Goal: Transaction & Acquisition: Purchase product/service

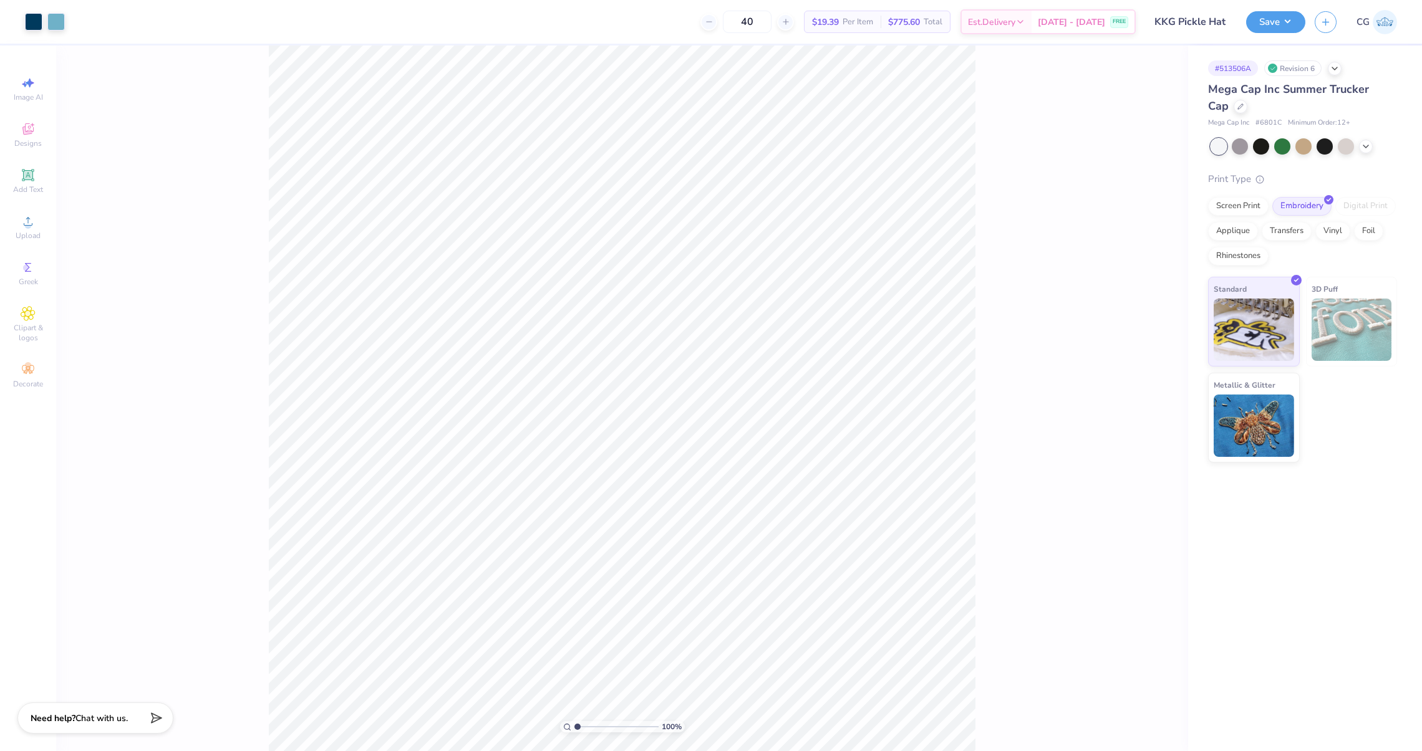
click at [1382, 29] on img at bounding box center [1385, 22] width 24 height 24
click at [1379, 12] on img at bounding box center [1385, 22] width 24 height 24
click at [1375, 27] on img at bounding box center [1385, 22] width 24 height 24
click at [765, 22] on input "40" at bounding box center [747, 22] width 49 height 22
type input "30"
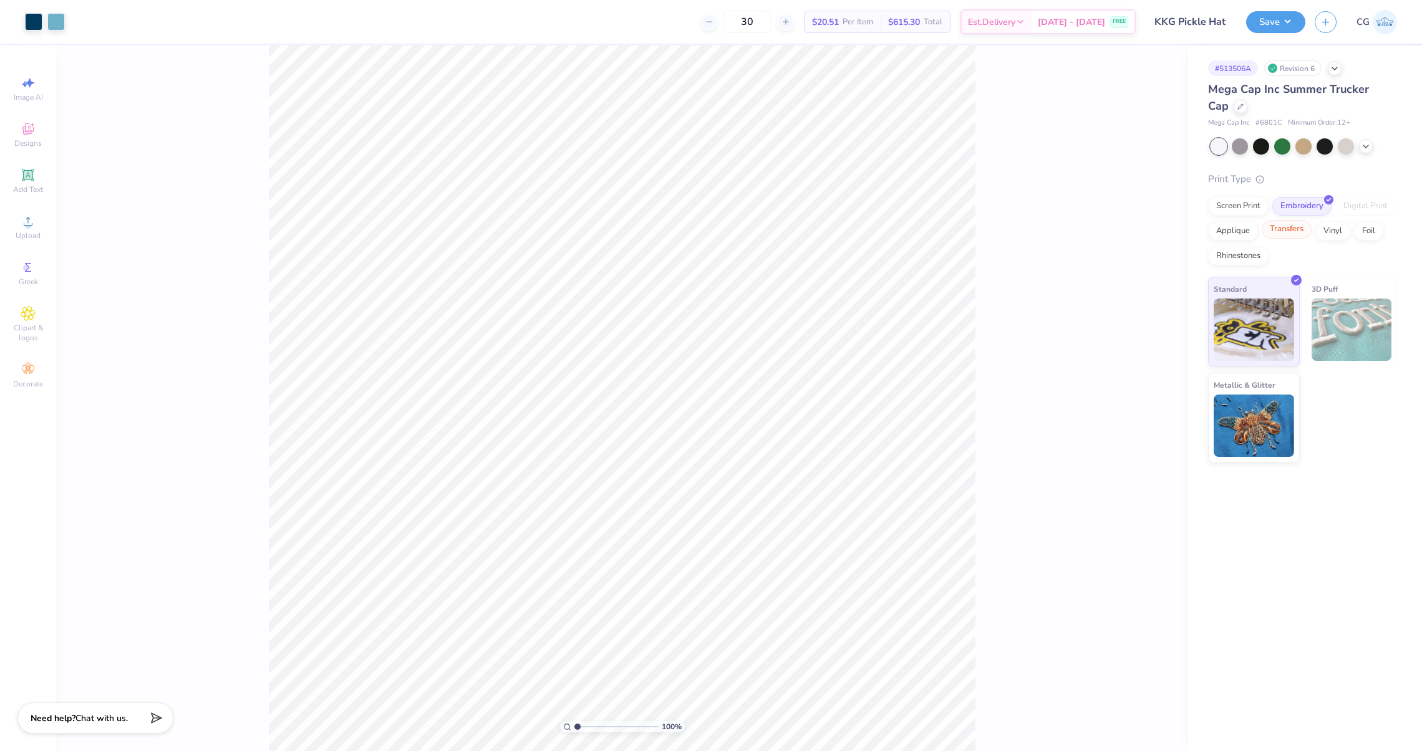
click at [1301, 231] on div "Transfers" at bounding box center [1287, 229] width 50 height 19
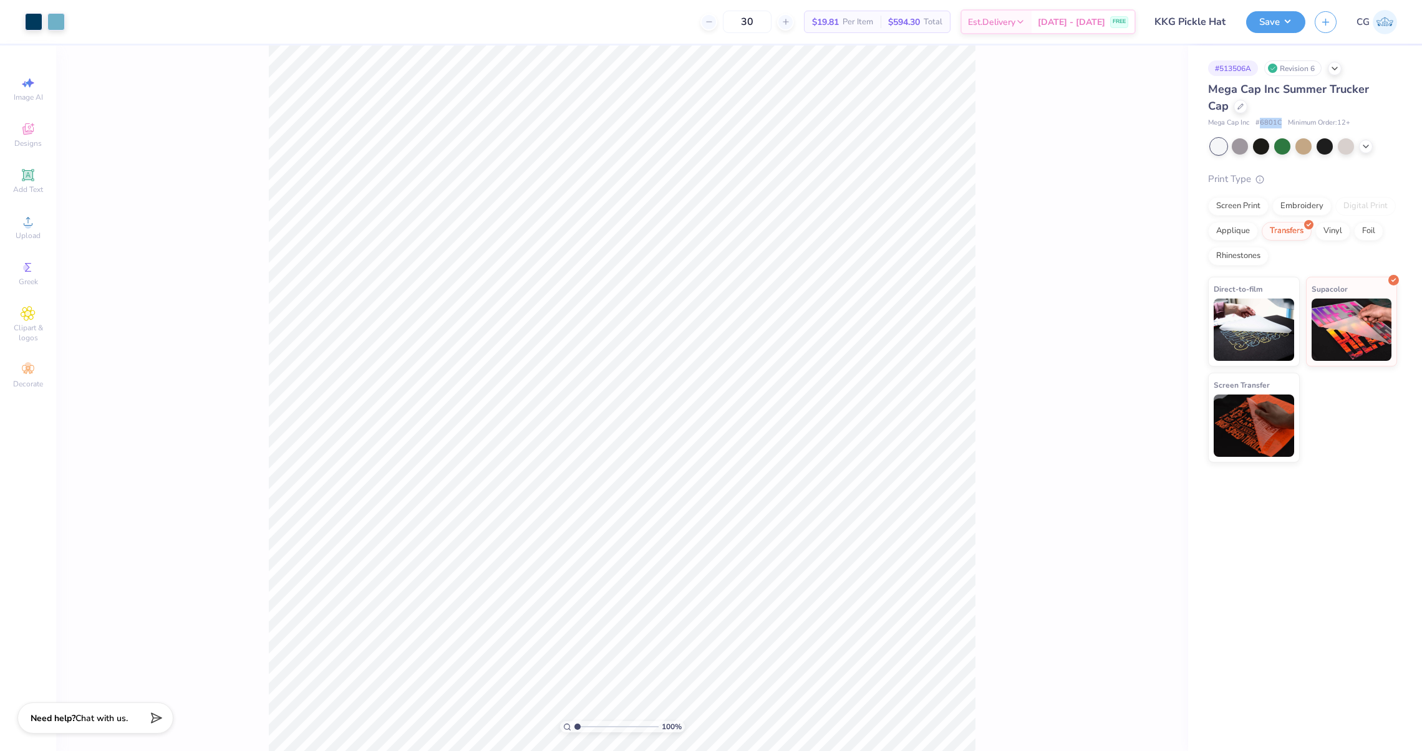
drag, startPoint x: 1260, startPoint y: 124, endPoint x: 1281, endPoint y: 124, distance: 20.6
click at [1281, 124] on div "Mega Cap Inc # 6801C Minimum Order: 12 +" at bounding box center [1302, 123] width 189 height 11
copy span "6801C"
click at [1384, 29] on img at bounding box center [1385, 22] width 24 height 24
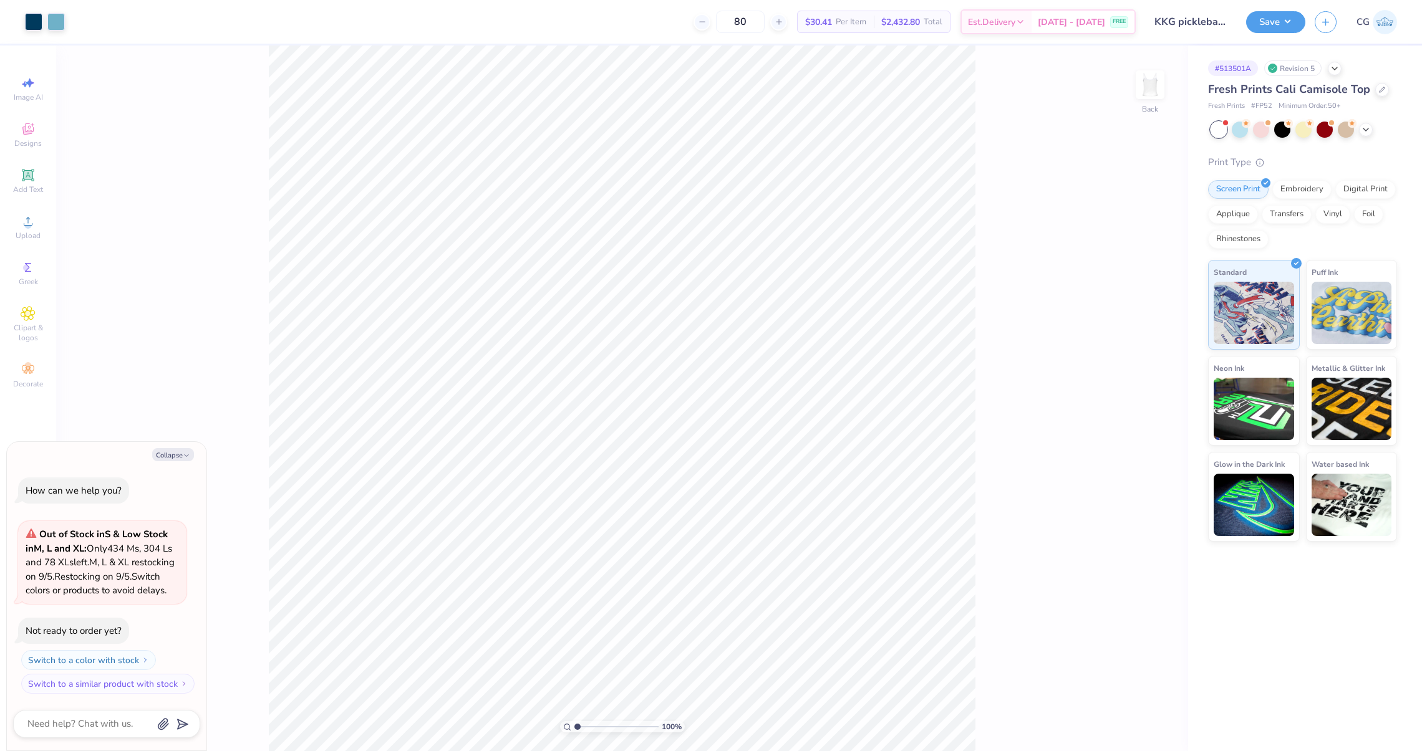
click at [1369, 89] on div "Fresh Prints Cali Camisole Top" at bounding box center [1302, 89] width 189 height 17
click at [1379, 88] on icon at bounding box center [1382, 88] width 6 height 6
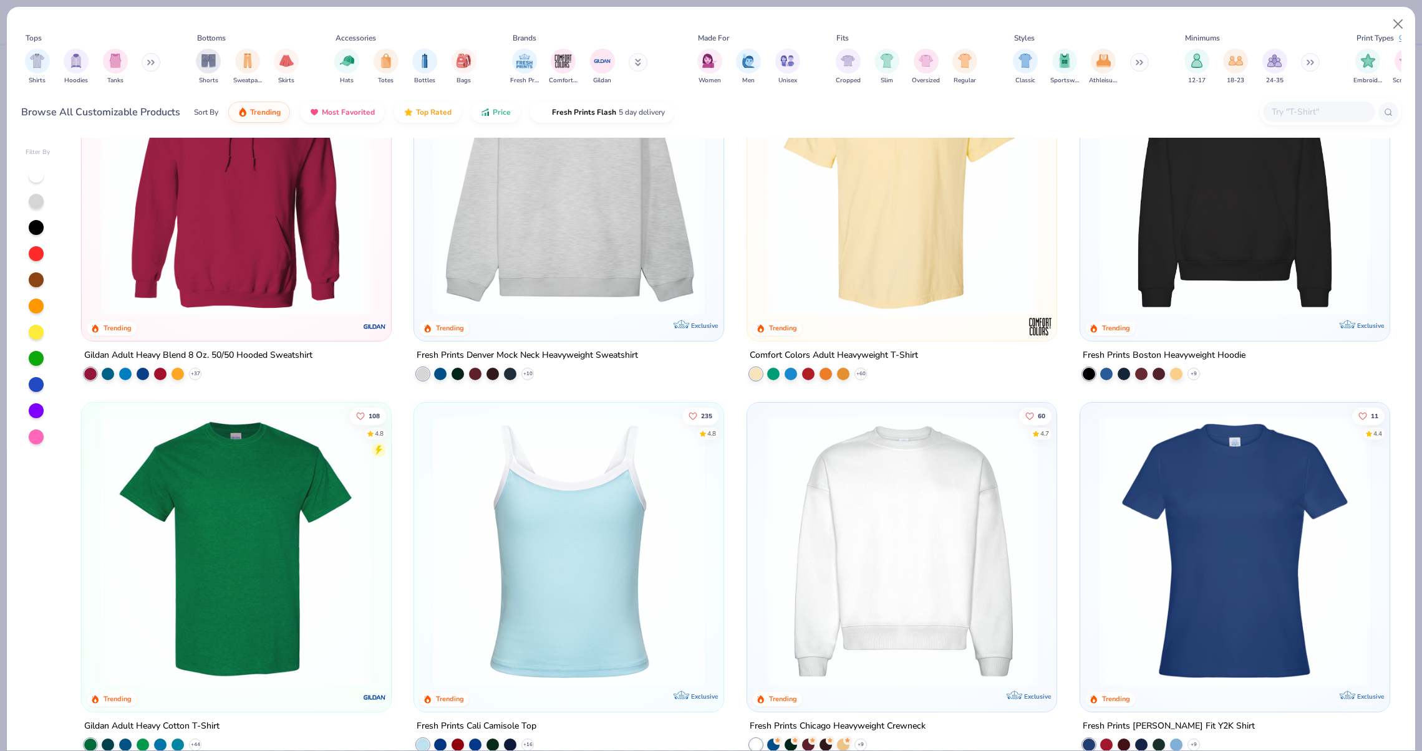
scroll to position [694, 0]
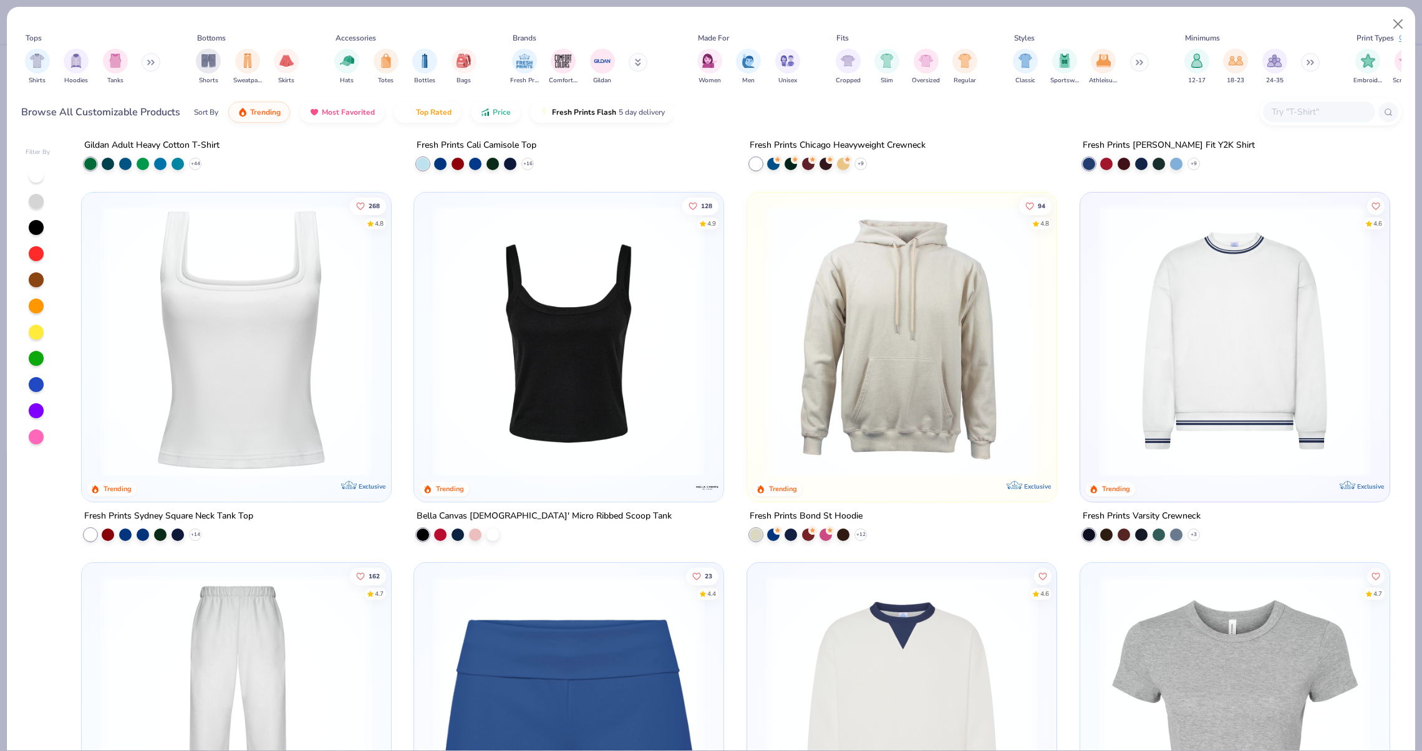
click at [97, 63] on div "Shirts Hoodies Tanks" at bounding box center [92, 67] width 143 height 46
click at [113, 63] on img "filter for Tanks" at bounding box center [116, 59] width 14 height 14
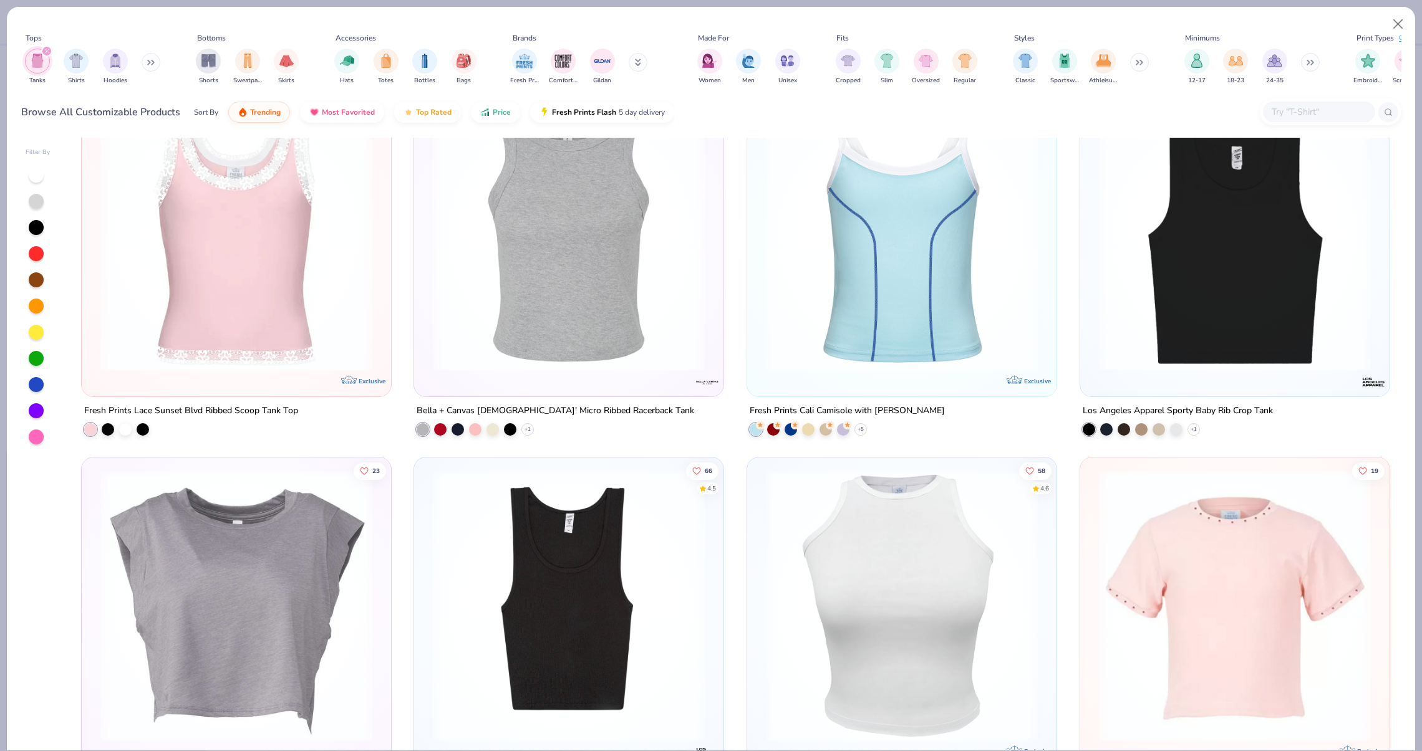
scroll to position [1175, 0]
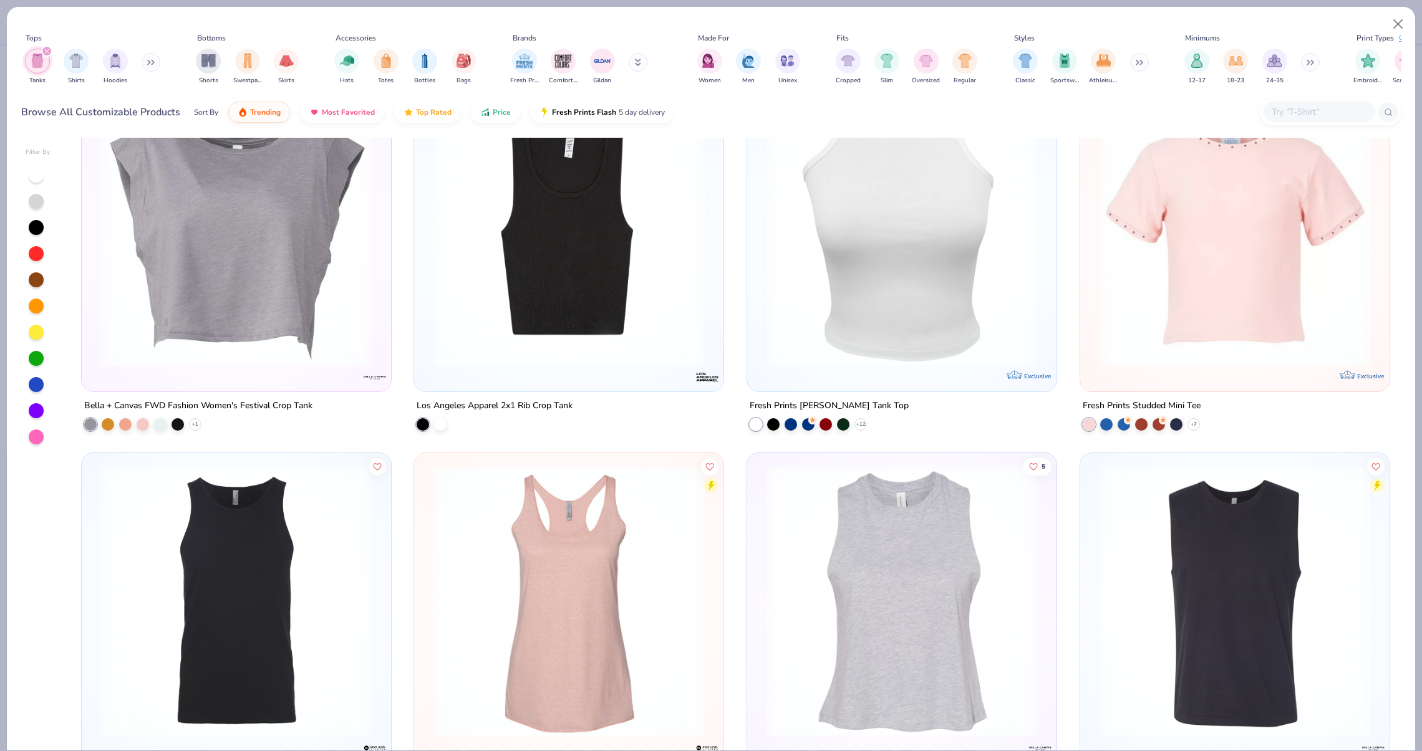
click at [905, 318] on img at bounding box center [902, 231] width 284 height 272
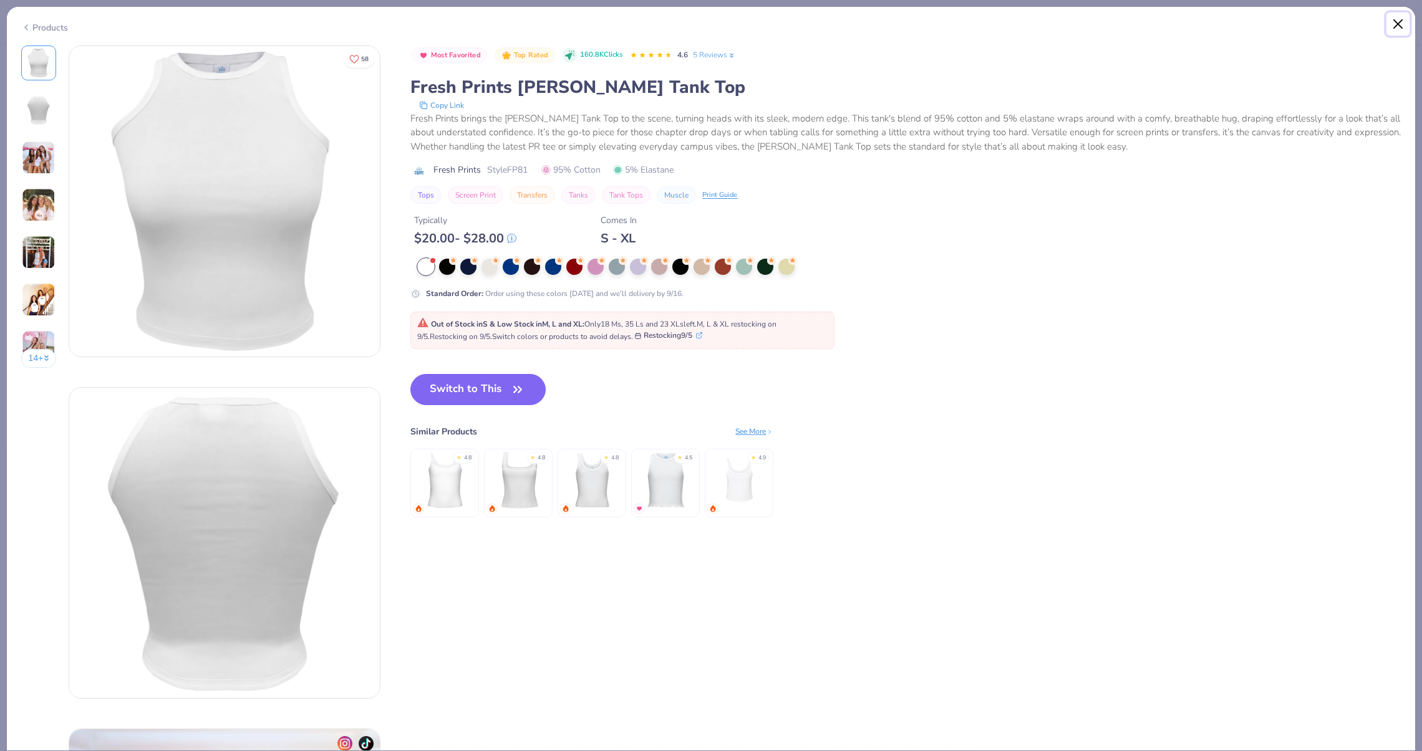
click at [1402, 32] on button "Close" at bounding box center [1398, 24] width 24 height 24
type textarea "x"
